Goal: Task Accomplishment & Management: Manage account settings

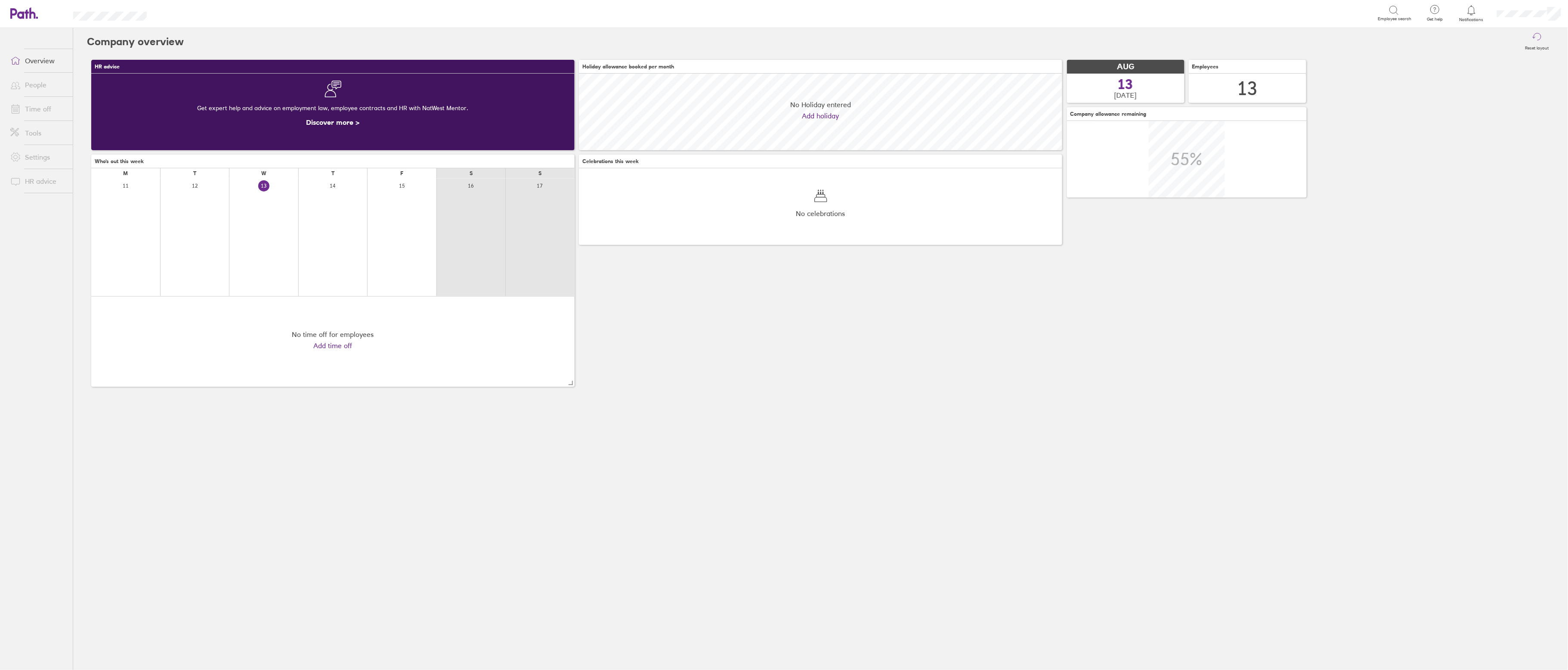
scroll to position [77, 483]
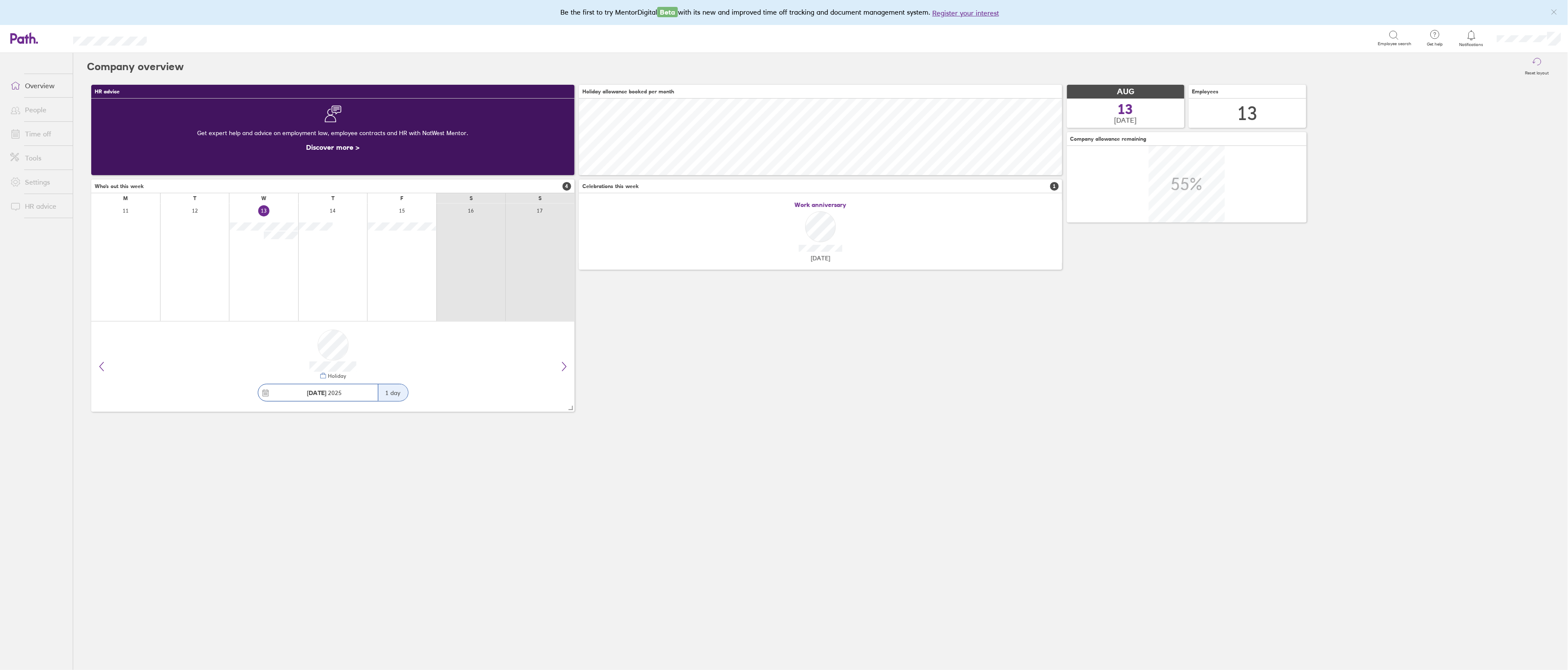
click at [26, 109] on link "People" at bounding box center [38, 110] width 69 height 17
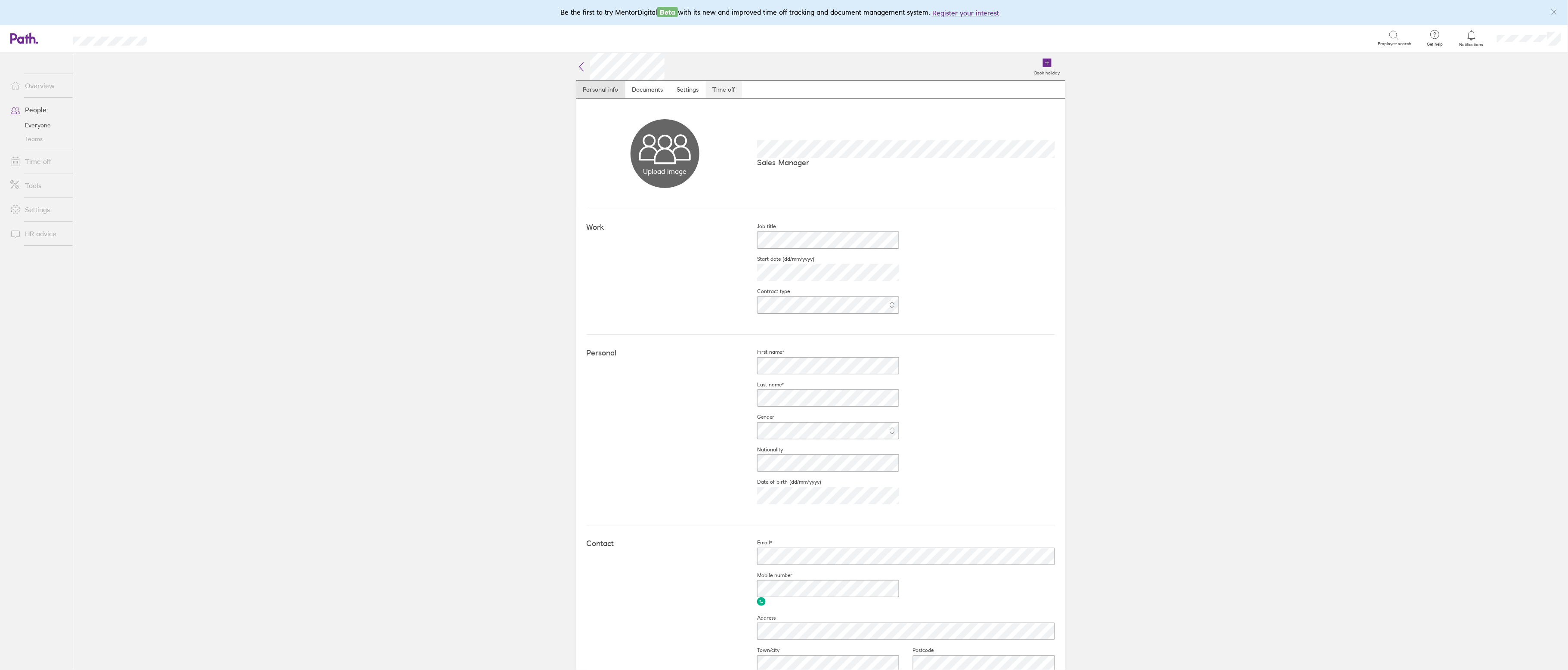
click at [728, 95] on link "Time off" at bounding box center [724, 89] width 36 height 17
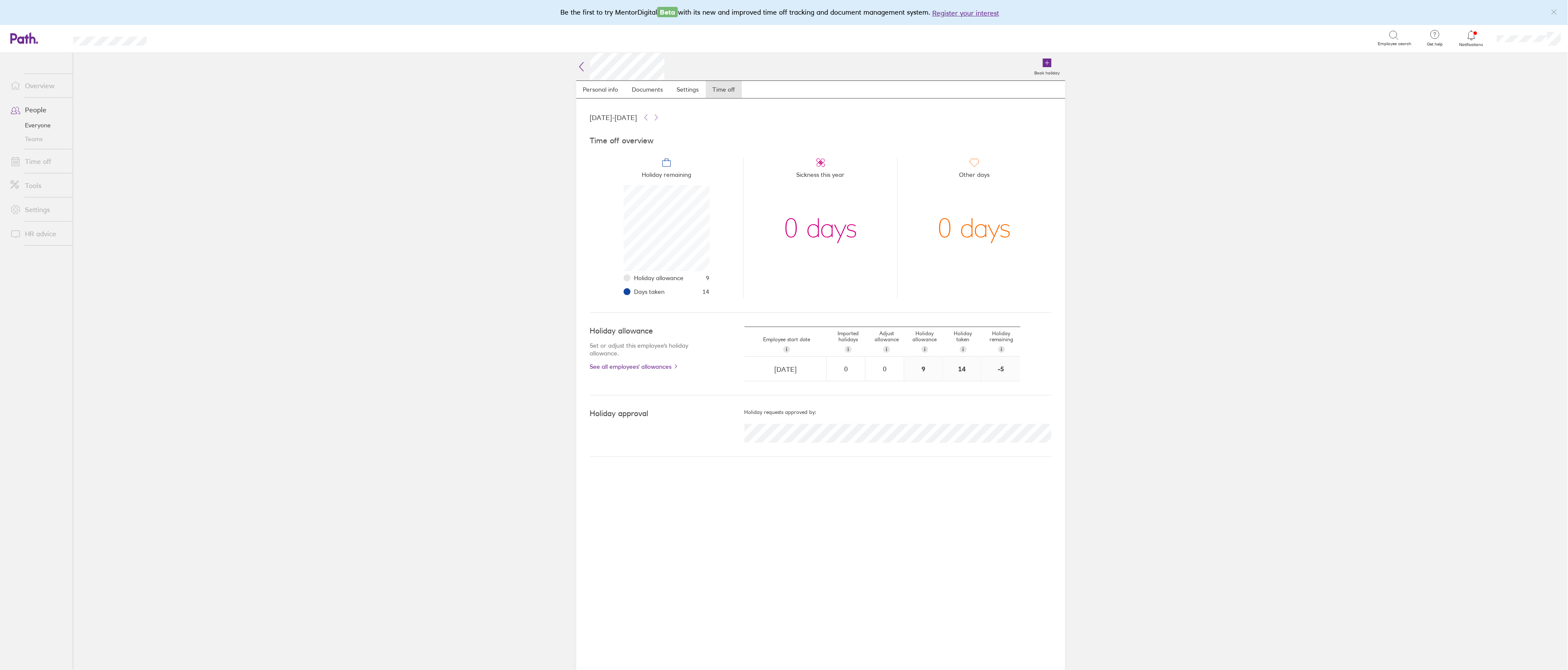
scroll to position [86, 86]
click at [31, 159] on link "Time off" at bounding box center [38, 161] width 69 height 17
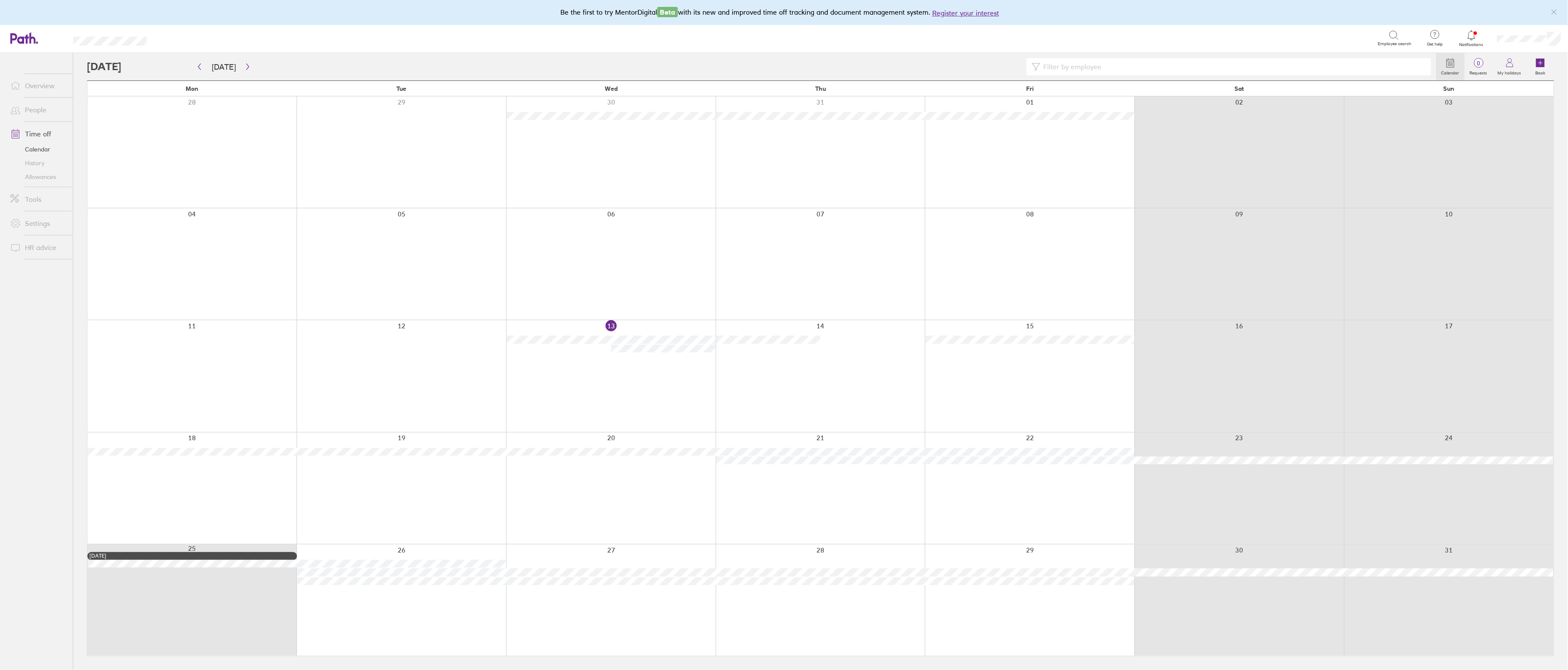
click at [1055, 68] on input at bounding box center [1233, 66] width 386 height 16
type input "spe"
click at [244, 61] on button "button" at bounding box center [248, 66] width 11 height 14
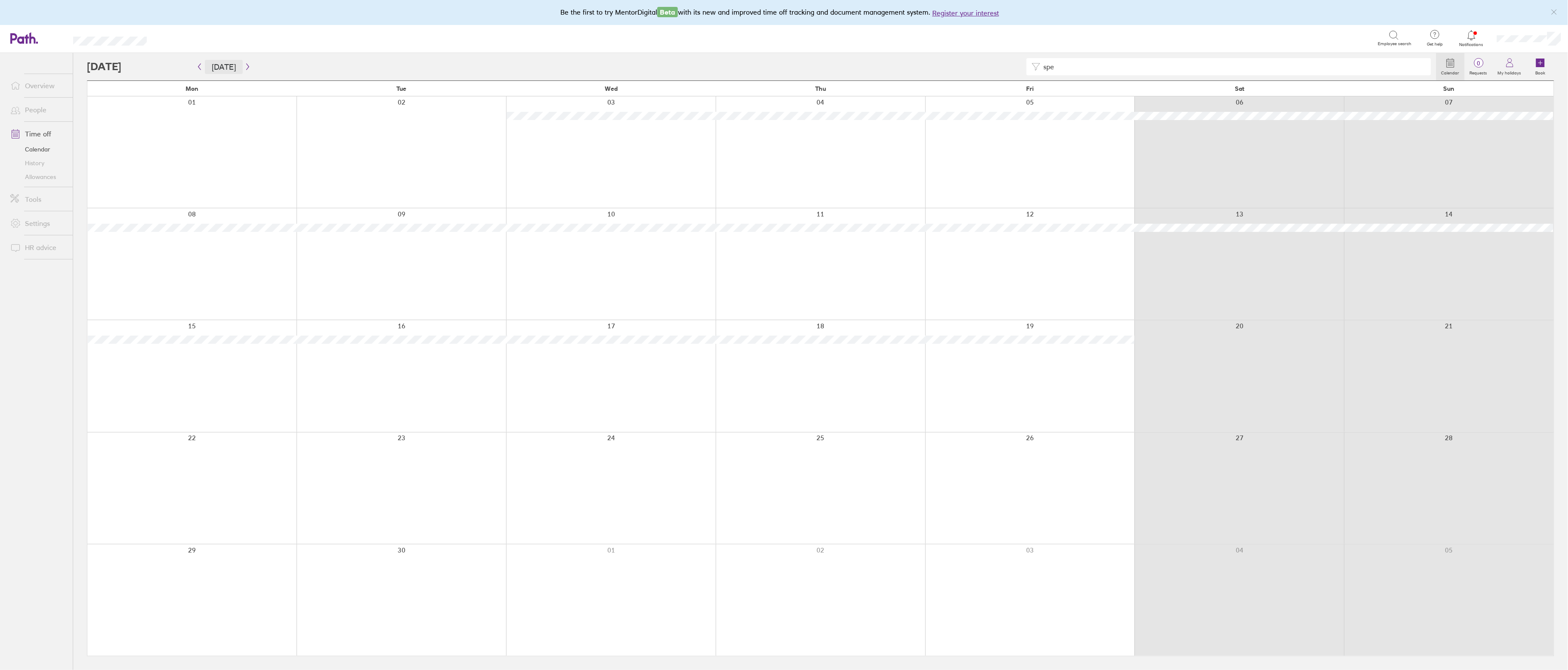
click at [237, 65] on button "Today" at bounding box center [224, 66] width 38 height 14
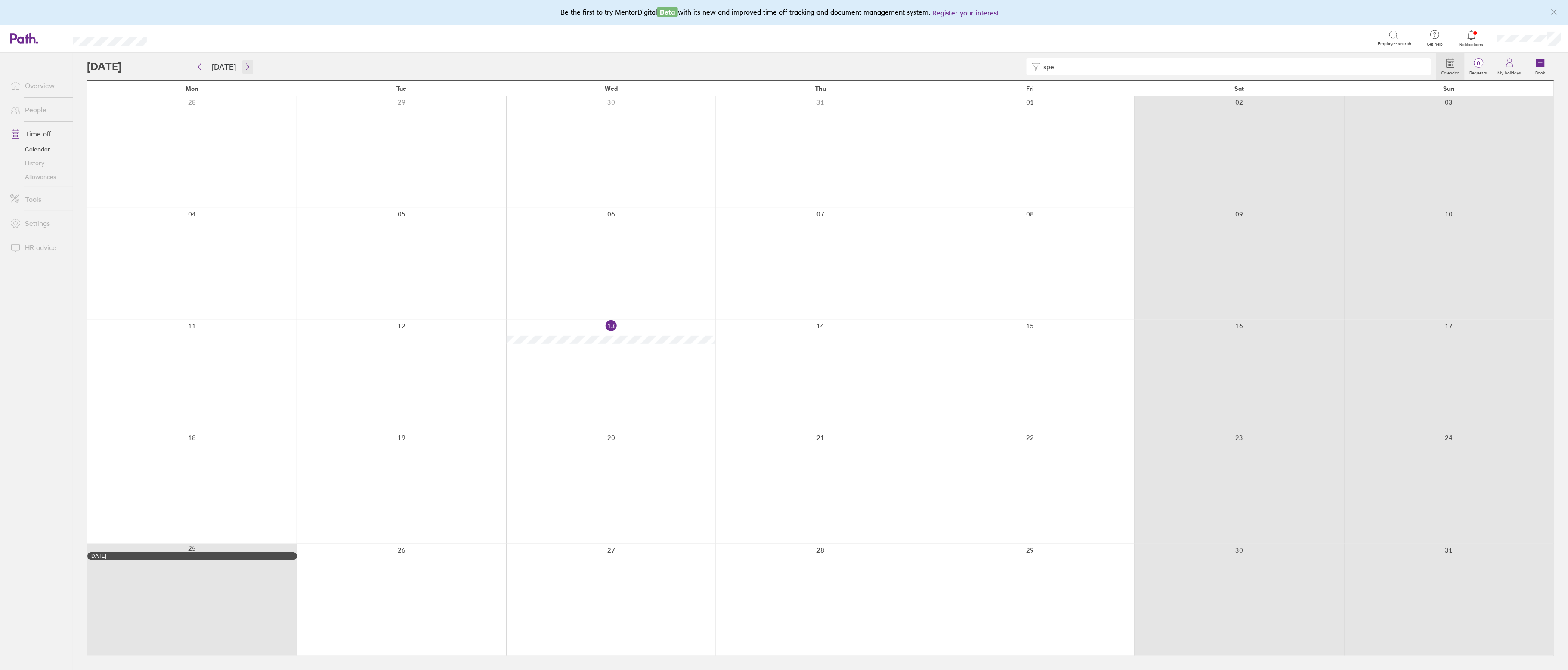
click at [246, 68] on icon "button" at bounding box center [247, 67] width 2 height 7
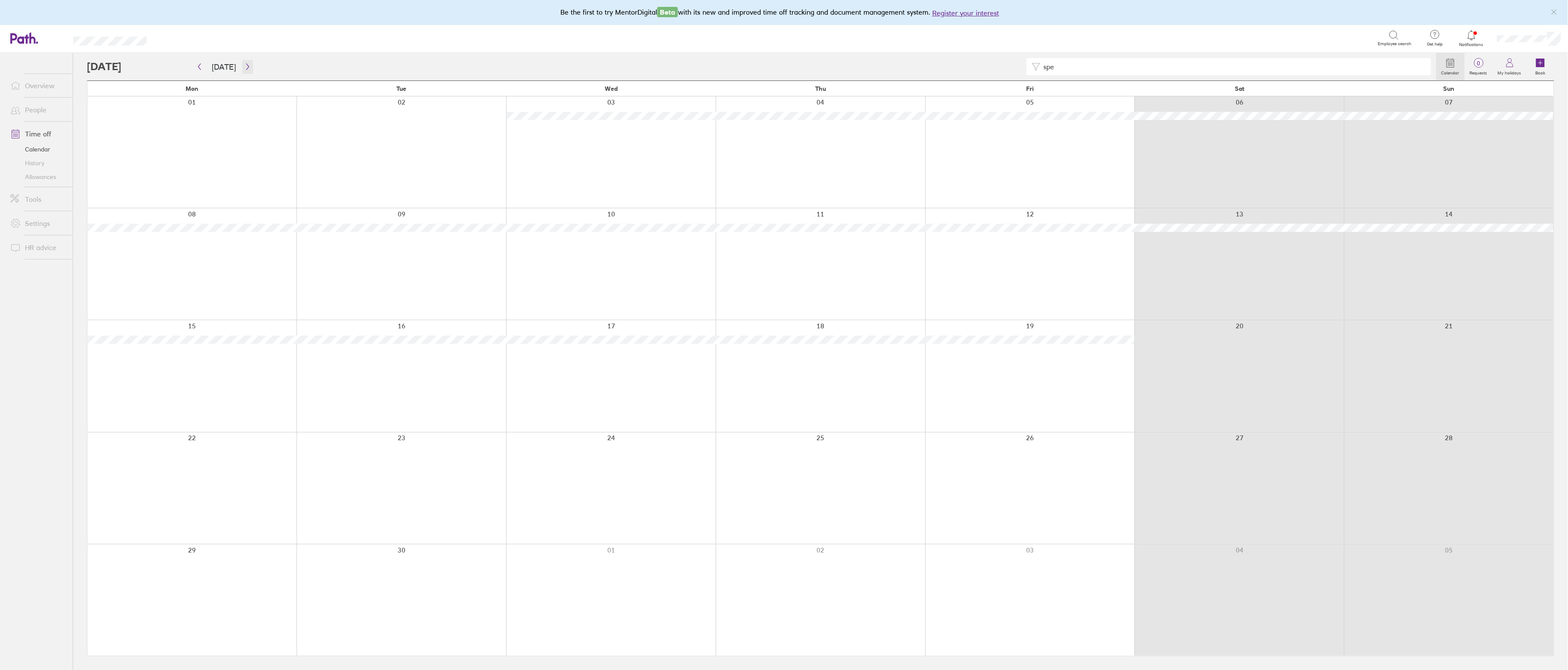
click at [246, 68] on icon "button" at bounding box center [247, 67] width 2 height 7
click at [197, 63] on button "button" at bounding box center [200, 66] width 11 height 14
click at [198, 67] on icon "button" at bounding box center [199, 66] width 7 height 7
click at [785, 55] on div "spe Calendar 0 Requests My holidays Book" at bounding box center [821, 66] width 1468 height 27
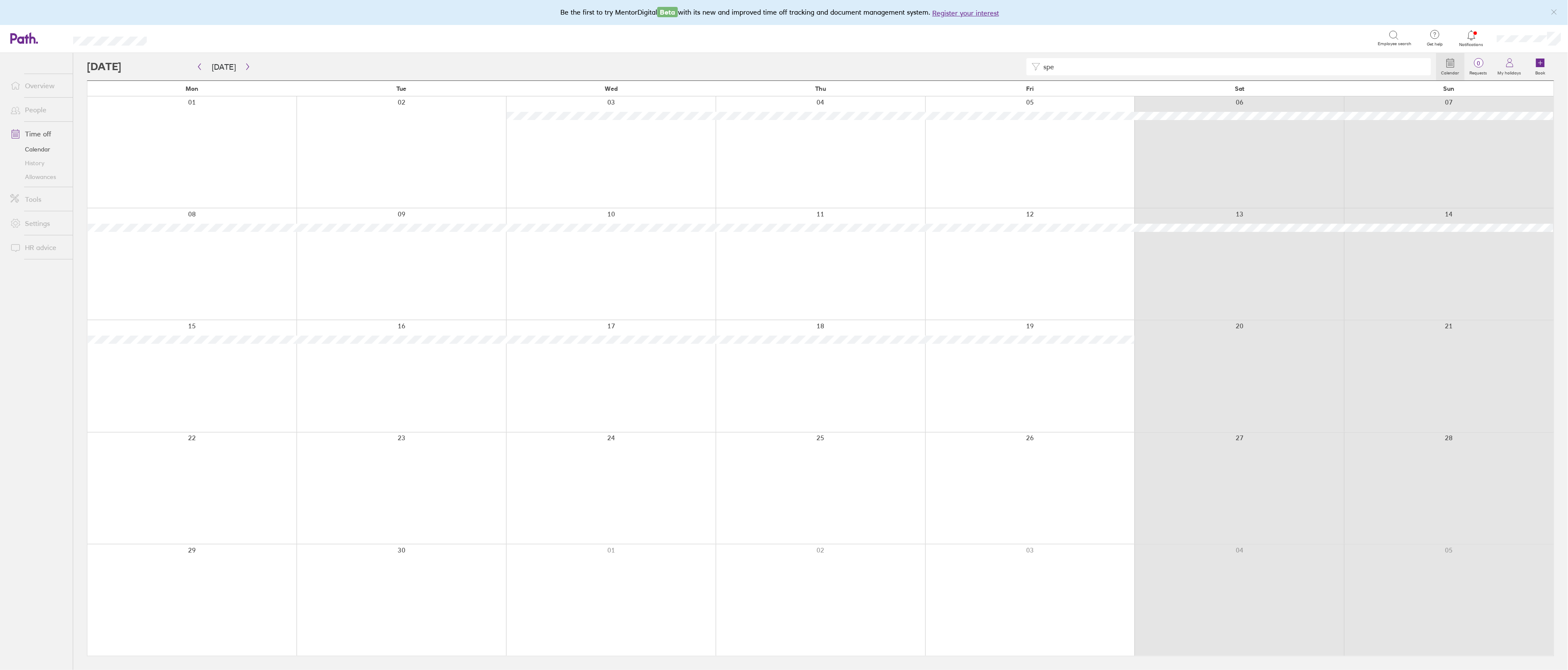
click at [30, 156] on link "History" at bounding box center [38, 163] width 69 height 14
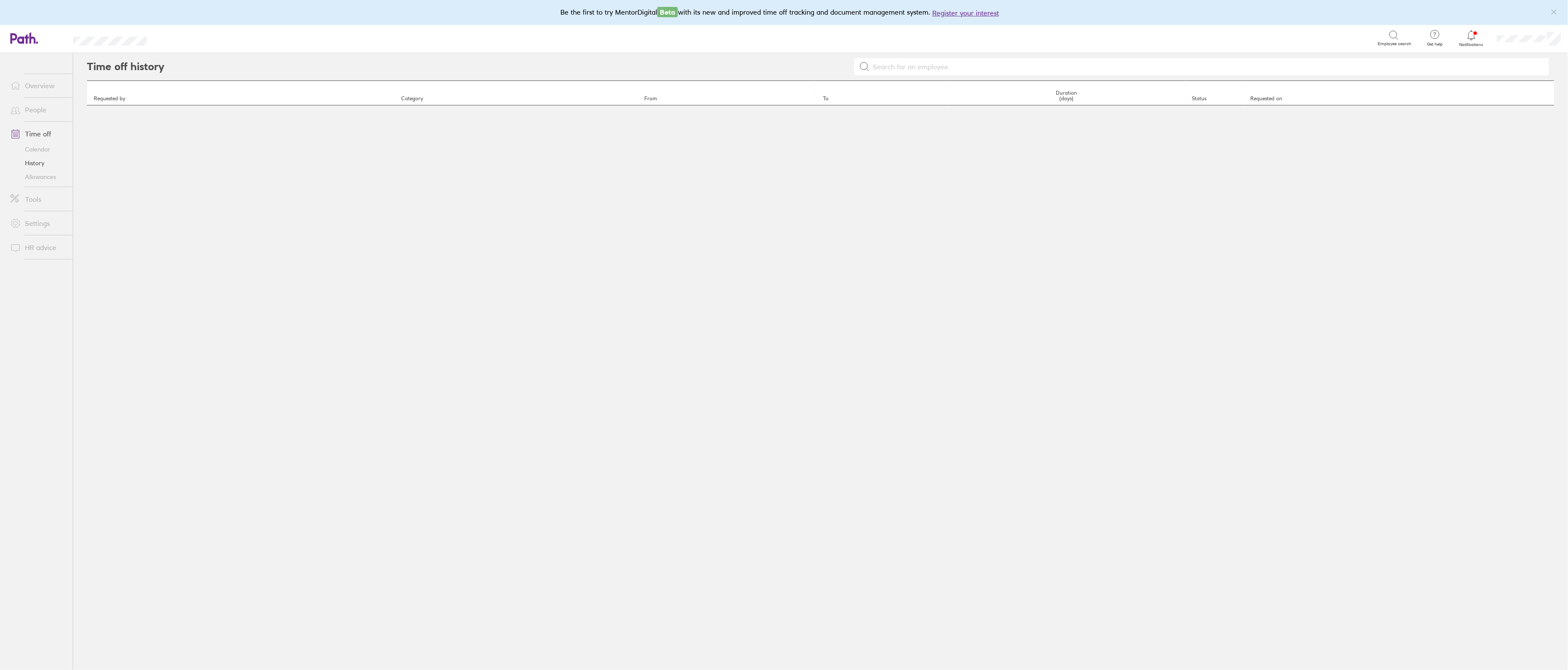
click at [33, 145] on link "Calendar" at bounding box center [38, 149] width 69 height 14
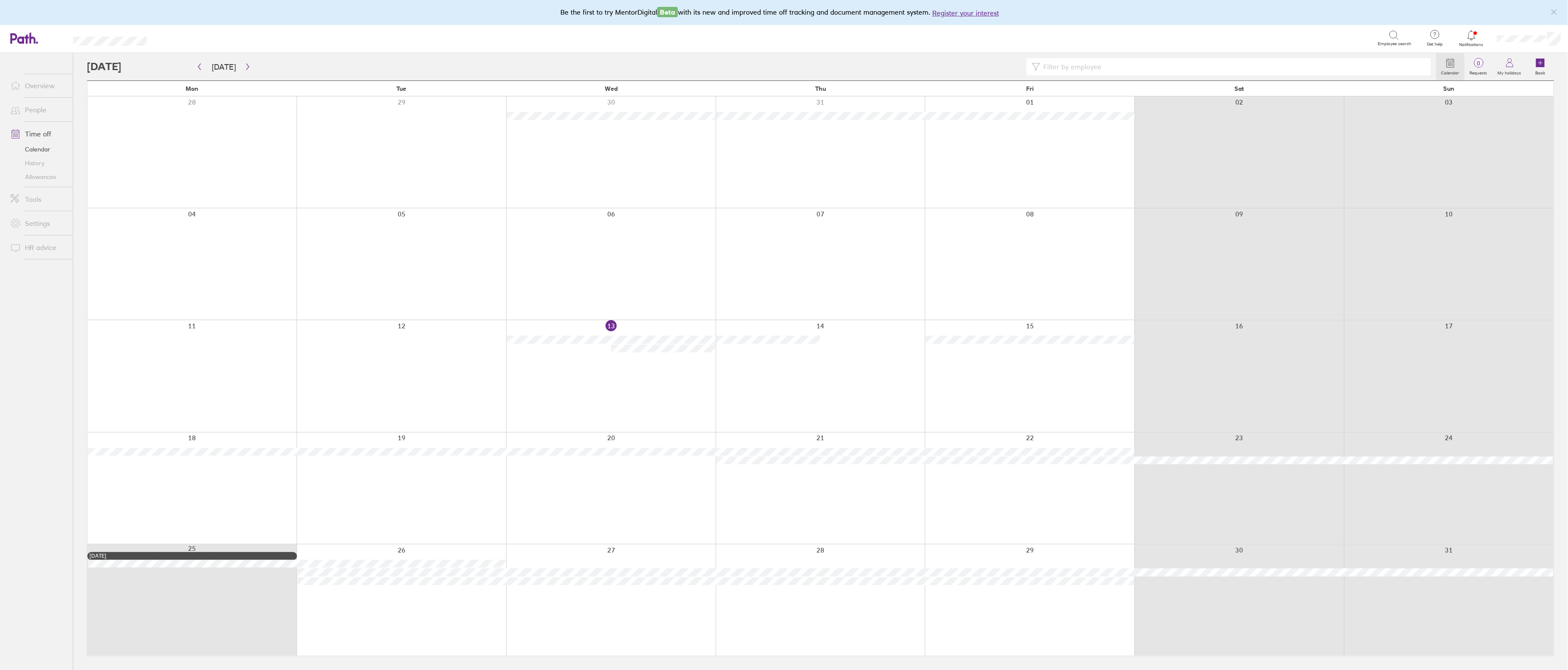
click at [32, 174] on link "Allowances" at bounding box center [38, 176] width 69 height 14
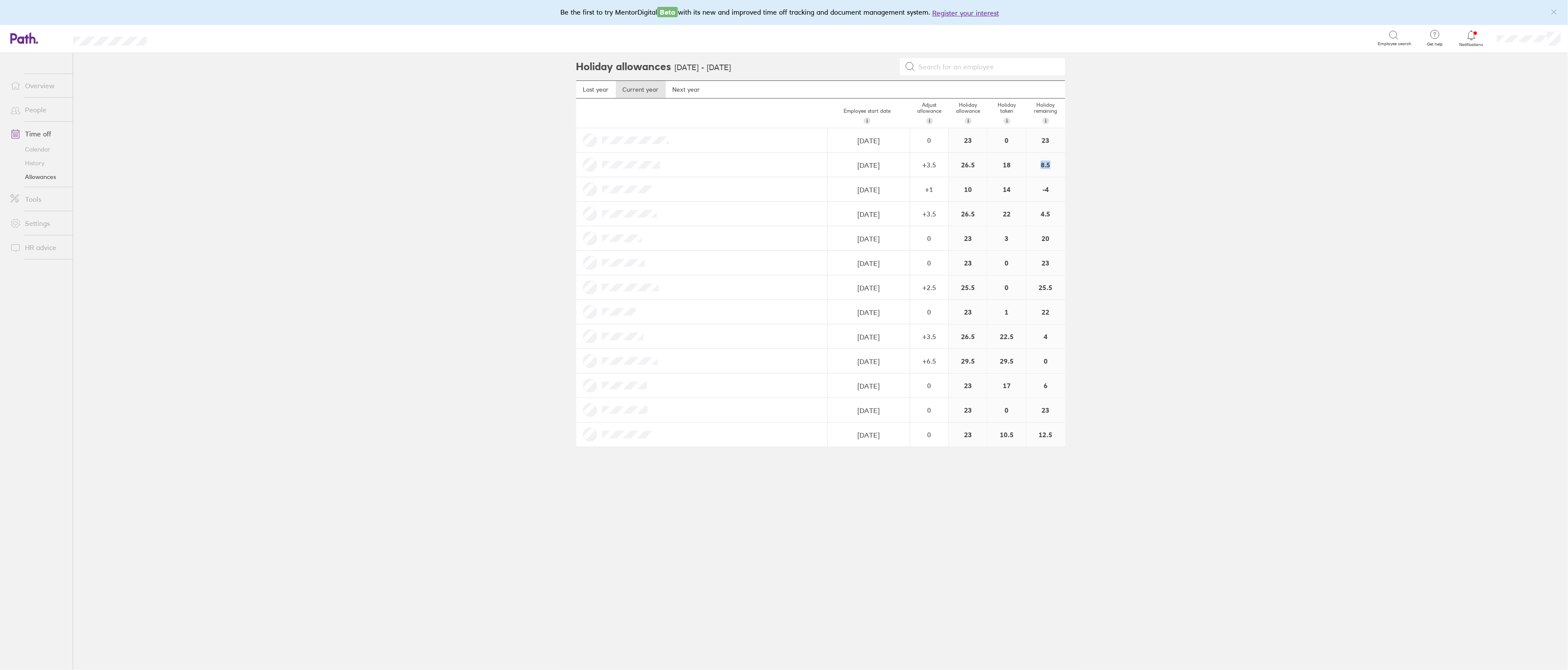
drag, startPoint x: 1058, startPoint y: 172, endPoint x: 1034, endPoint y: 164, distance: 25.3
click at [1034, 164] on div "8.5" at bounding box center [1046, 165] width 39 height 24
drag, startPoint x: 1056, startPoint y: 223, endPoint x: 1029, endPoint y: 223, distance: 27.0
click at [1029, 223] on div "4.5" at bounding box center [1046, 214] width 39 height 24
click at [1186, 270] on main "Holiday allowances 1 Jan 2025 - 31 Dec 2025 Last year Current year Next year Em…" at bounding box center [821, 361] width 1495 height 617
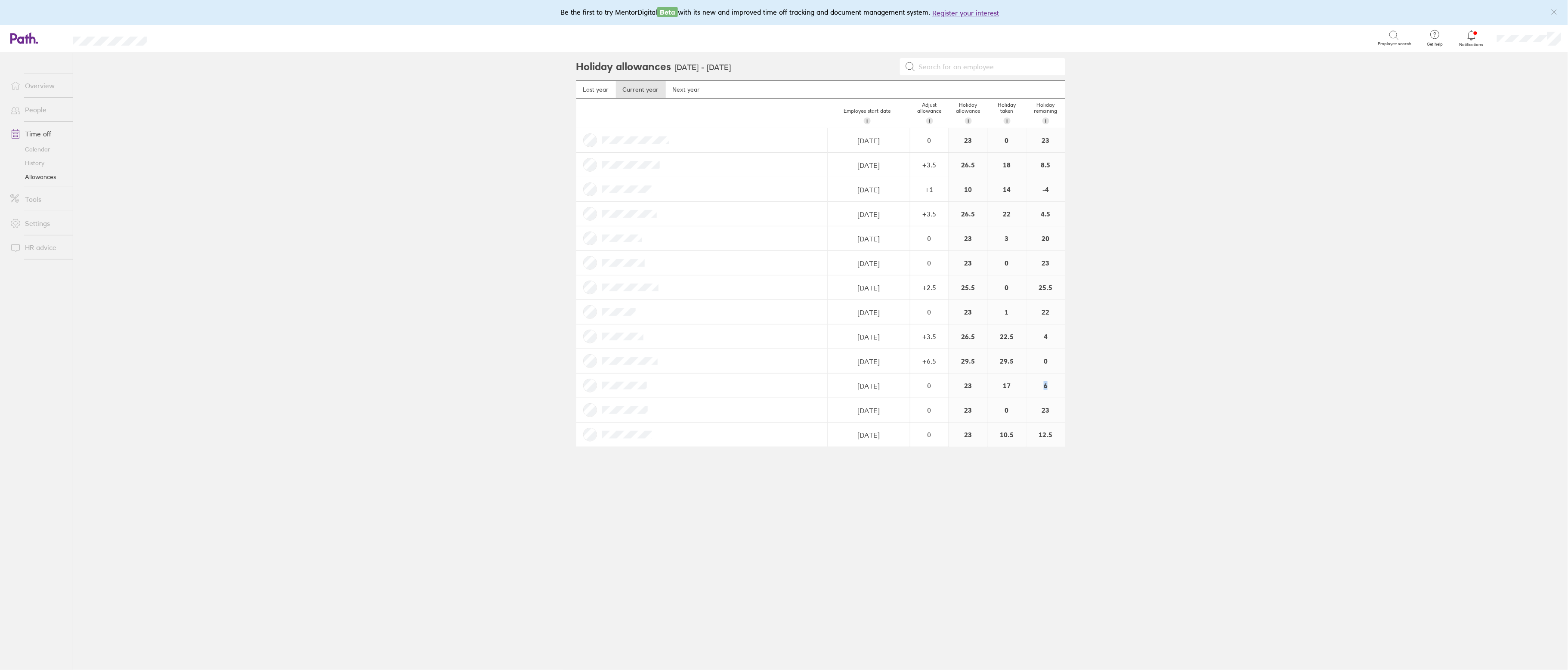
drag, startPoint x: 1037, startPoint y: 386, endPoint x: 1054, endPoint y: 384, distance: 17.1
click at [1054, 384] on div "6" at bounding box center [1046, 386] width 39 height 24
drag, startPoint x: 1043, startPoint y: 337, endPoint x: 1051, endPoint y: 337, distance: 8.0
click at [1051, 337] on div "4" at bounding box center [1046, 337] width 39 height 24
drag, startPoint x: 1045, startPoint y: 358, endPoint x: 1060, endPoint y: 360, distance: 15.1
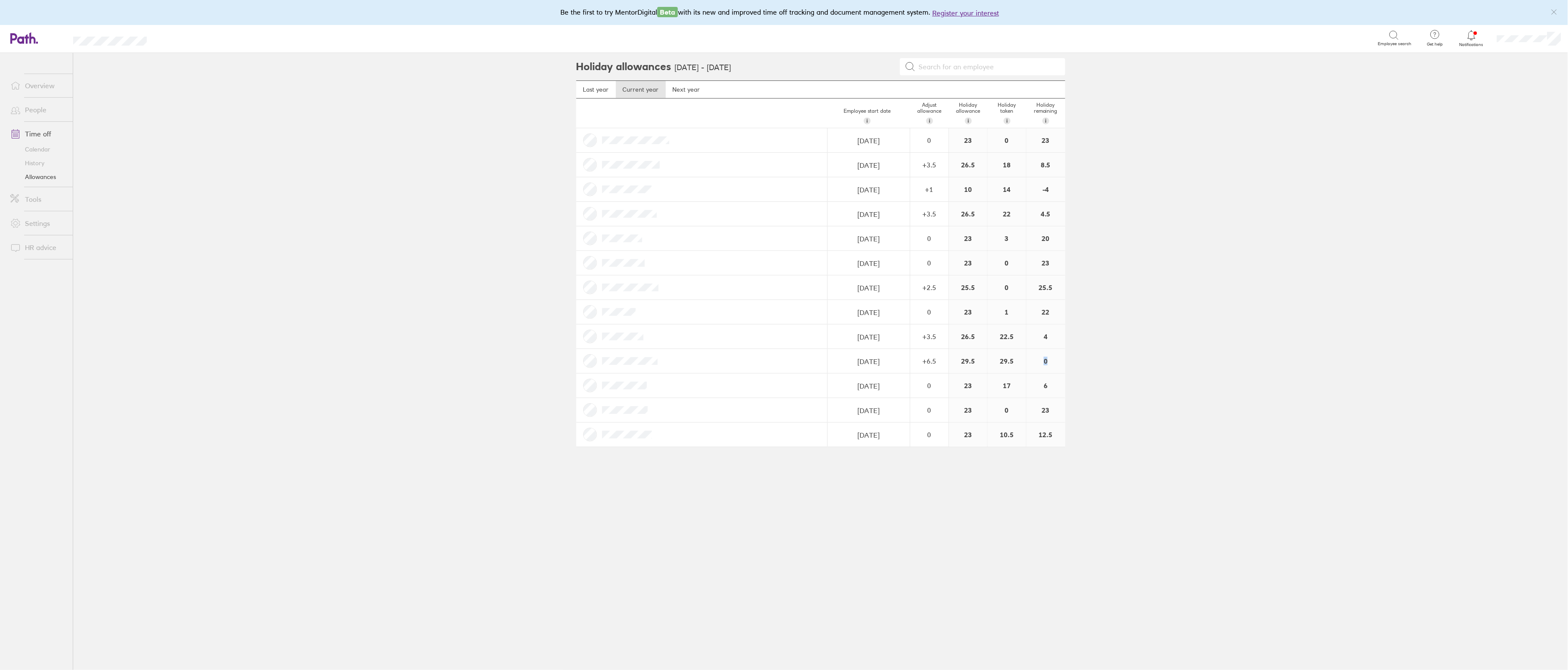
click at [1060, 360] on div "0" at bounding box center [1046, 361] width 39 height 24
click at [1124, 378] on main "Holiday allowances 1 Jan 2025 - 31 Dec 2025 Last year Current year Next year Em…" at bounding box center [821, 361] width 1495 height 617
click at [1091, 390] on main "Holiday allowances 1 Jan 2025 - 31 Dec 2025 Last year Current year Next year Em…" at bounding box center [821, 361] width 1495 height 617
